Goal: Task Accomplishment & Management: Use online tool/utility

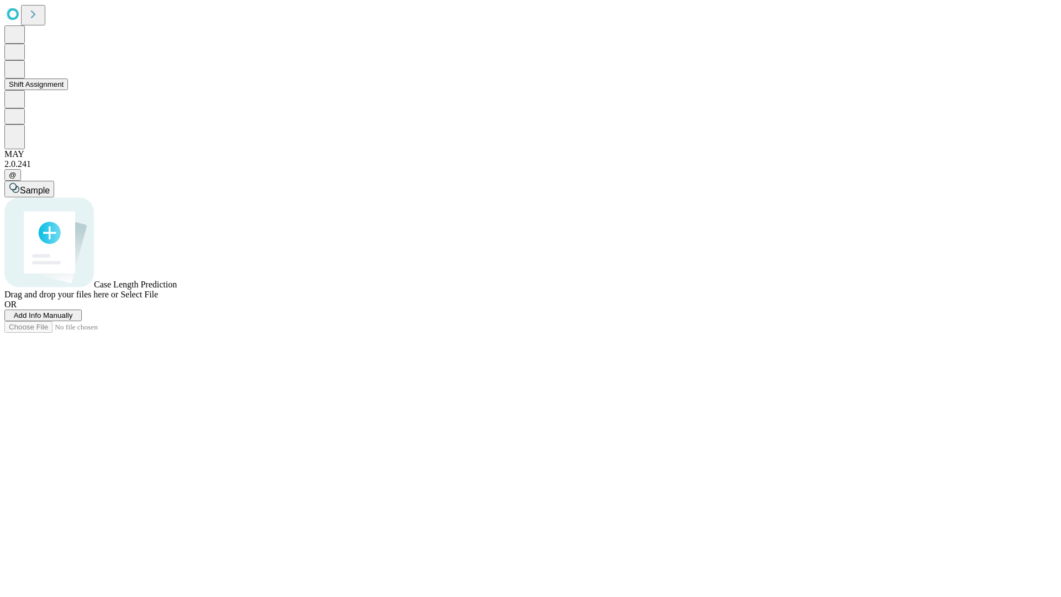
click at [68, 90] on button "Shift Assignment" at bounding box center [36, 84] width 64 height 12
